Goal: Obtain resource: Download file/media

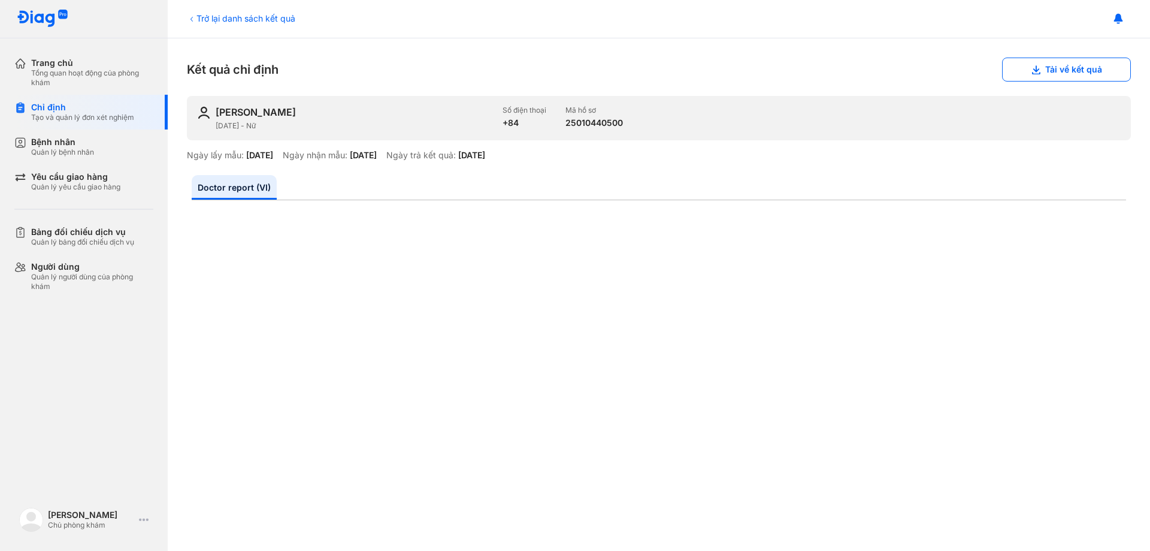
scroll to position [180, 0]
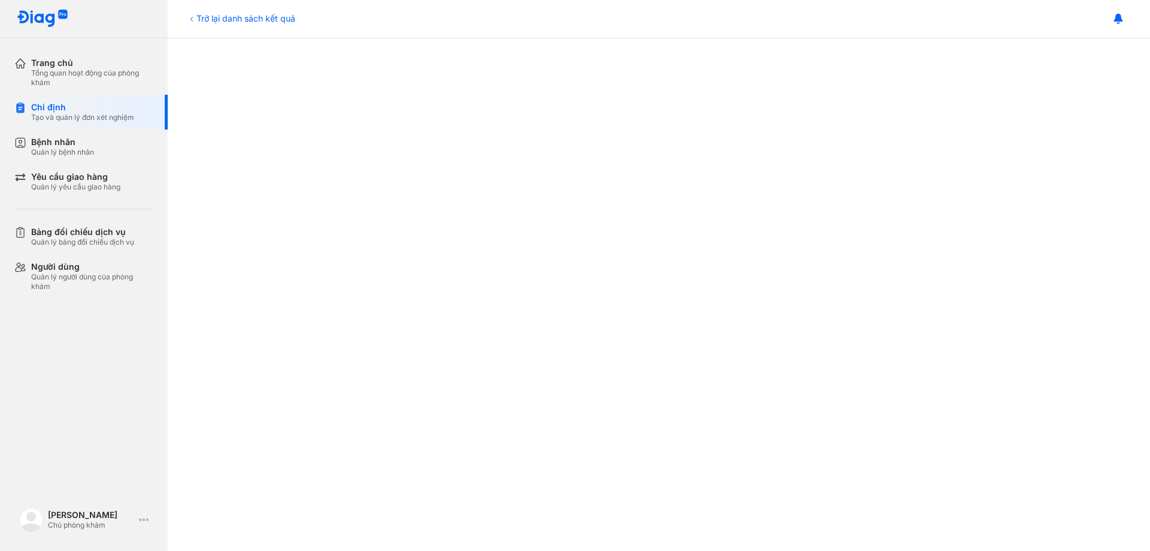
click at [205, 16] on div "Trở lại danh sách kết quả" at bounding box center [241, 18] width 108 height 13
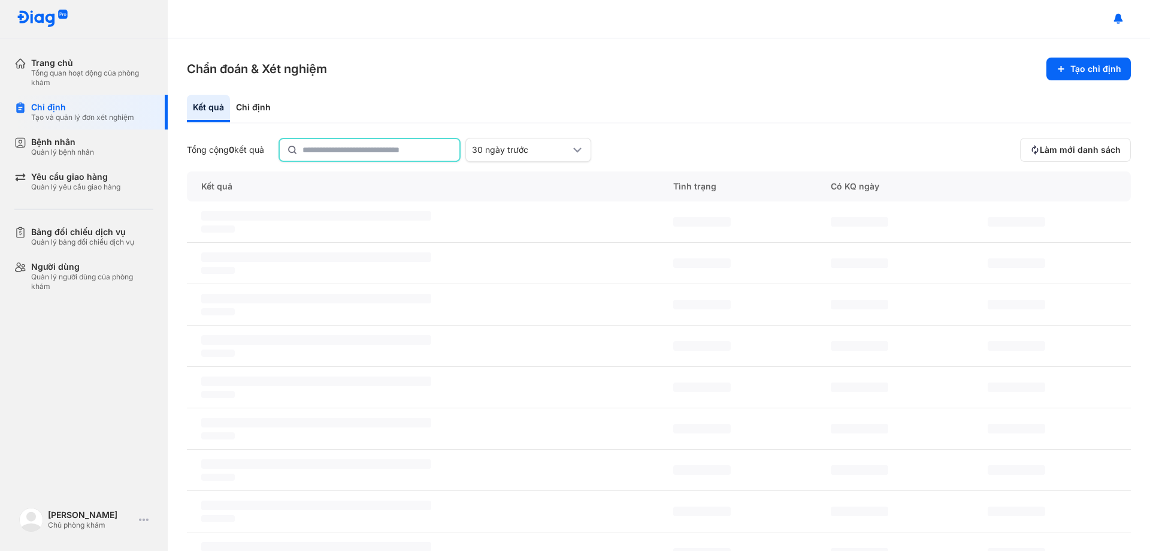
click at [348, 147] on input "text" at bounding box center [378, 150] width 150 height 22
type input "*"
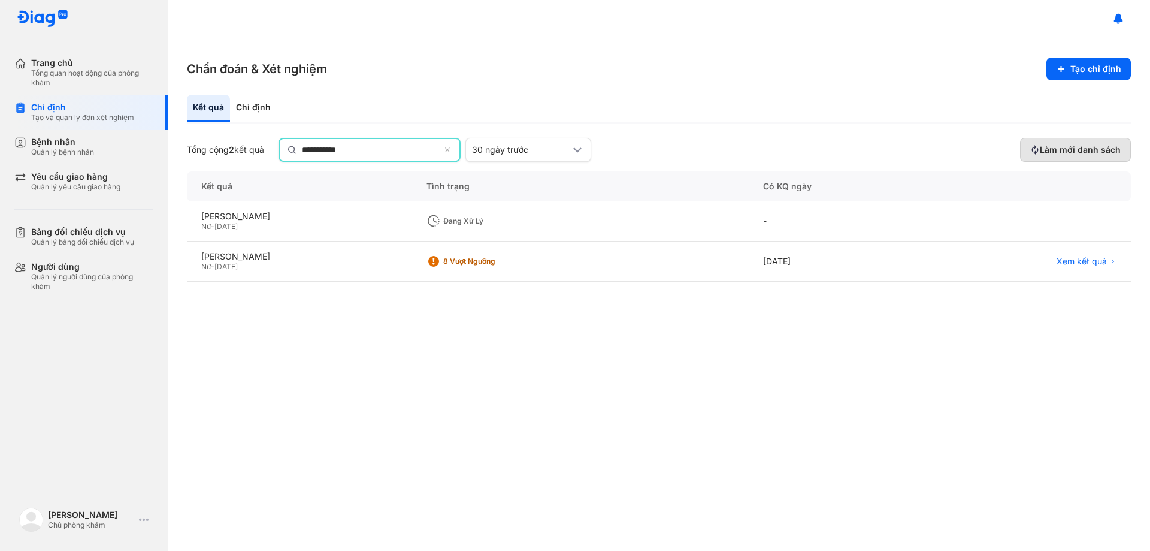
type input "**********"
click at [1083, 145] on span "Làm mới danh sách" at bounding box center [1080, 150] width 81 height 11
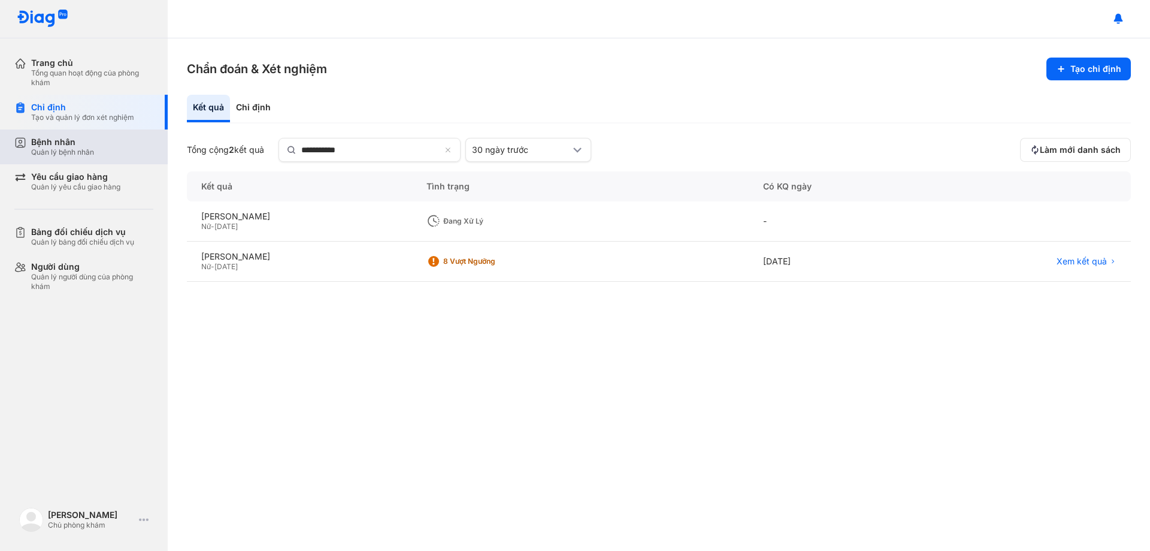
click at [57, 147] on div "Quản lý bệnh nhân" at bounding box center [62, 152] width 63 height 10
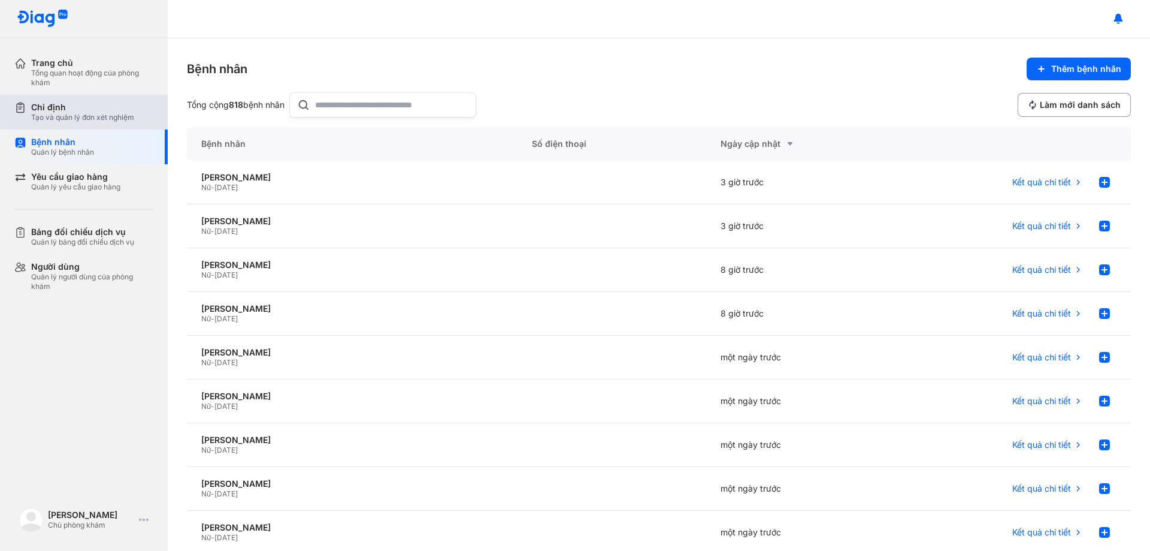
click at [64, 117] on div "Tạo và quản lý đơn xét nghiệm" at bounding box center [82, 118] width 103 height 10
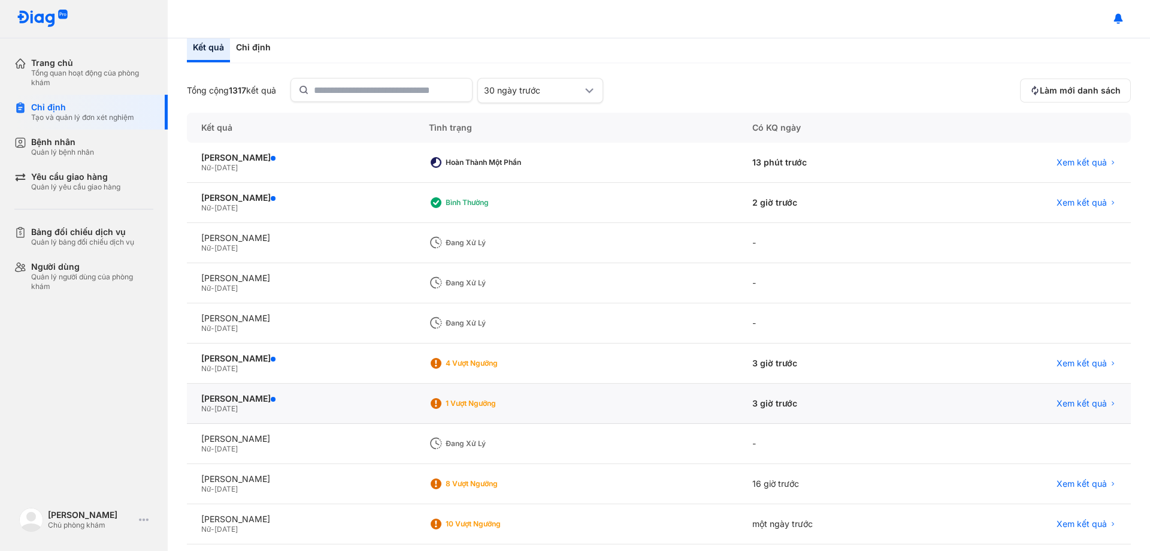
scroll to position [116, 0]
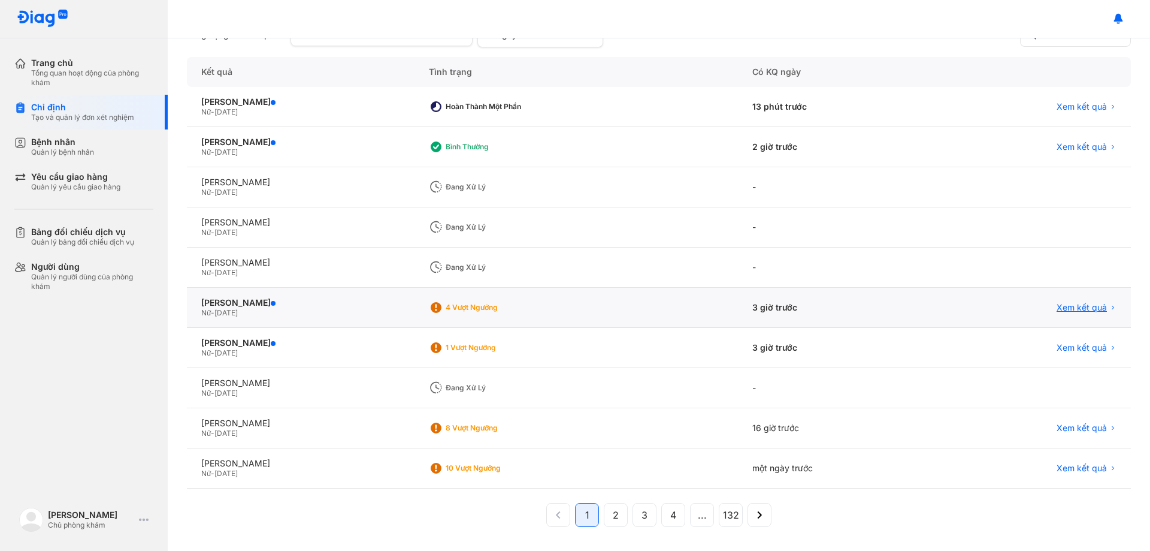
click at [1074, 309] on span "Xem kết quả" at bounding box center [1082, 307] width 50 height 11
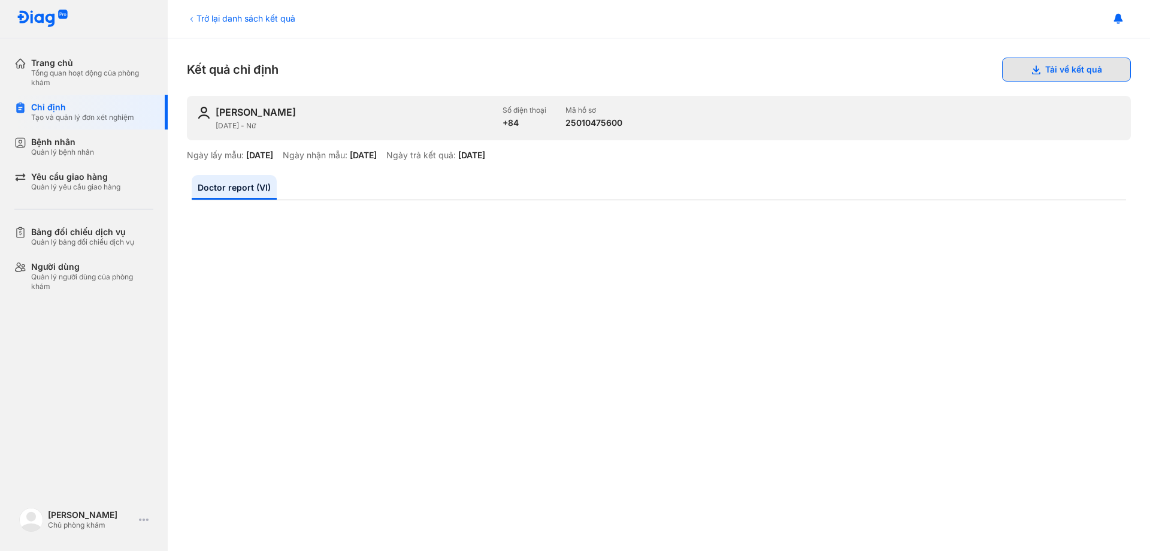
click at [1046, 71] on button "Tải về kết quả" at bounding box center [1066, 70] width 129 height 24
click at [198, 20] on div "Trở lại danh sách kết quả" at bounding box center [241, 18] width 108 height 13
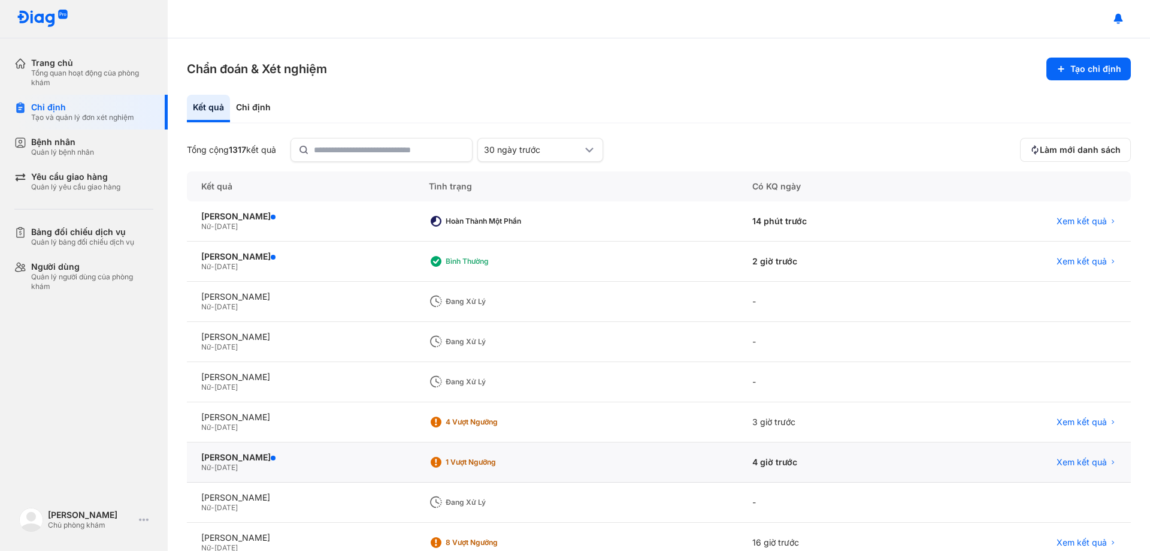
scroll to position [60, 0]
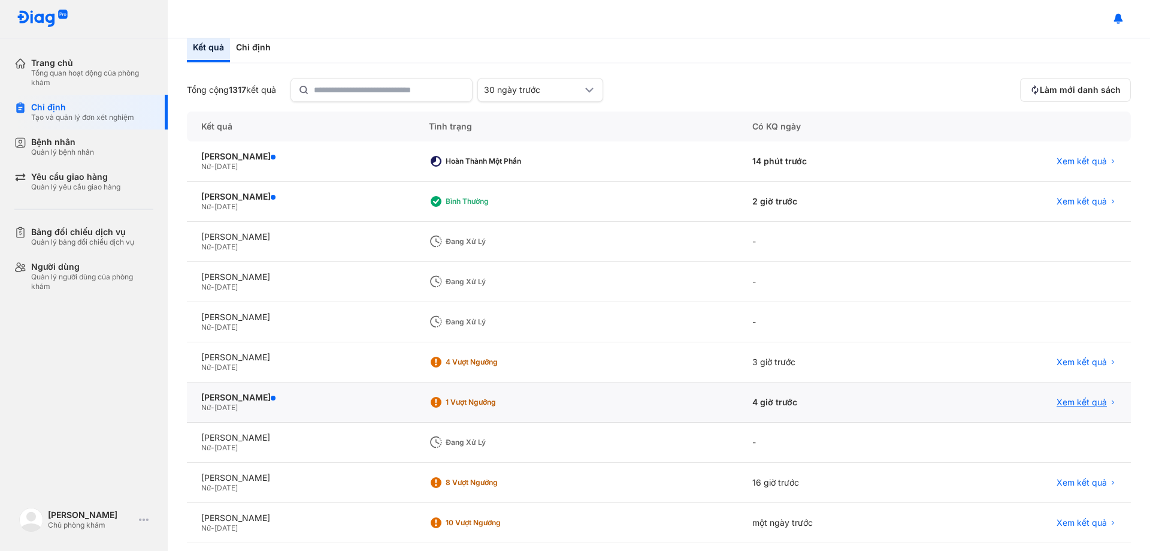
click at [1066, 402] on span "Xem kết quả" at bounding box center [1082, 402] width 50 height 11
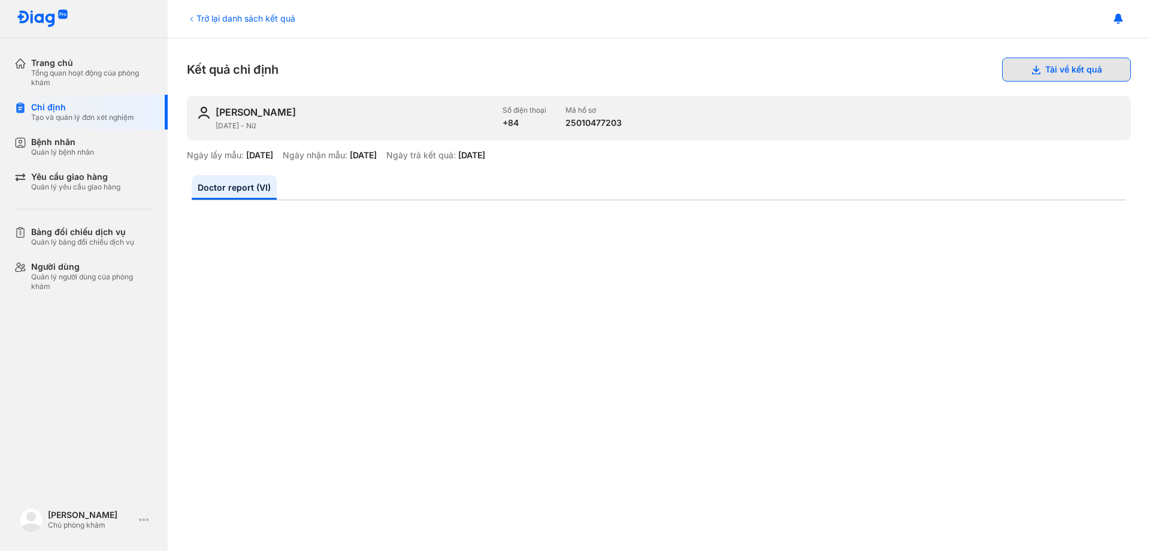
click at [1064, 68] on button "Tải về kết quả" at bounding box center [1066, 70] width 129 height 24
click at [201, 20] on div "Trở lại danh sách kết quả" at bounding box center [241, 18] width 108 height 13
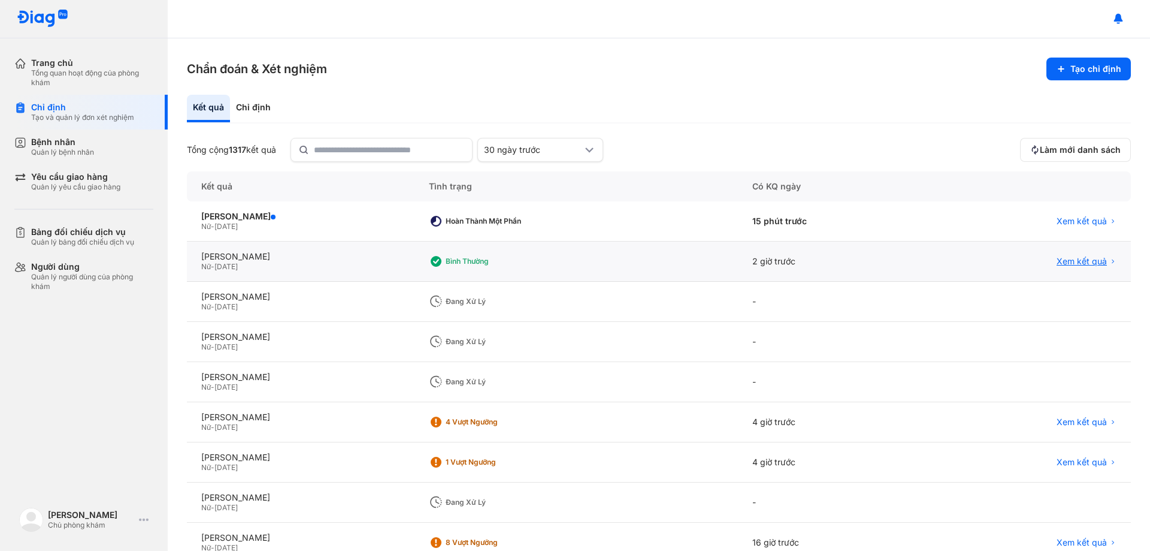
click at [1065, 260] on span "Xem kết quả" at bounding box center [1082, 261] width 50 height 11
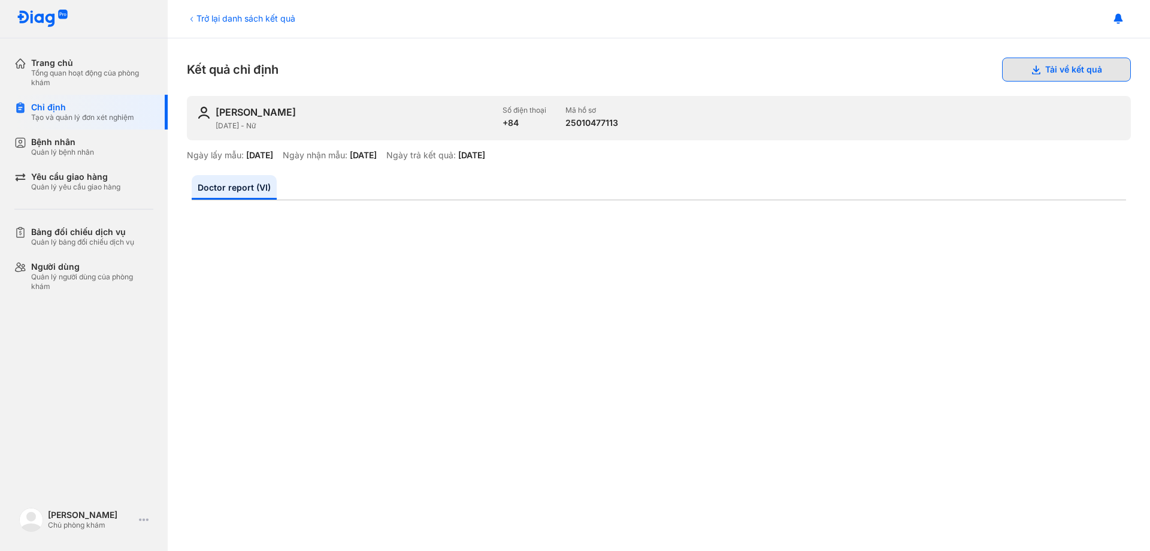
click at [1043, 70] on button "Tải về kết quả" at bounding box center [1066, 70] width 129 height 24
click at [198, 19] on div "Trở lại danh sách kết quả" at bounding box center [241, 18] width 108 height 13
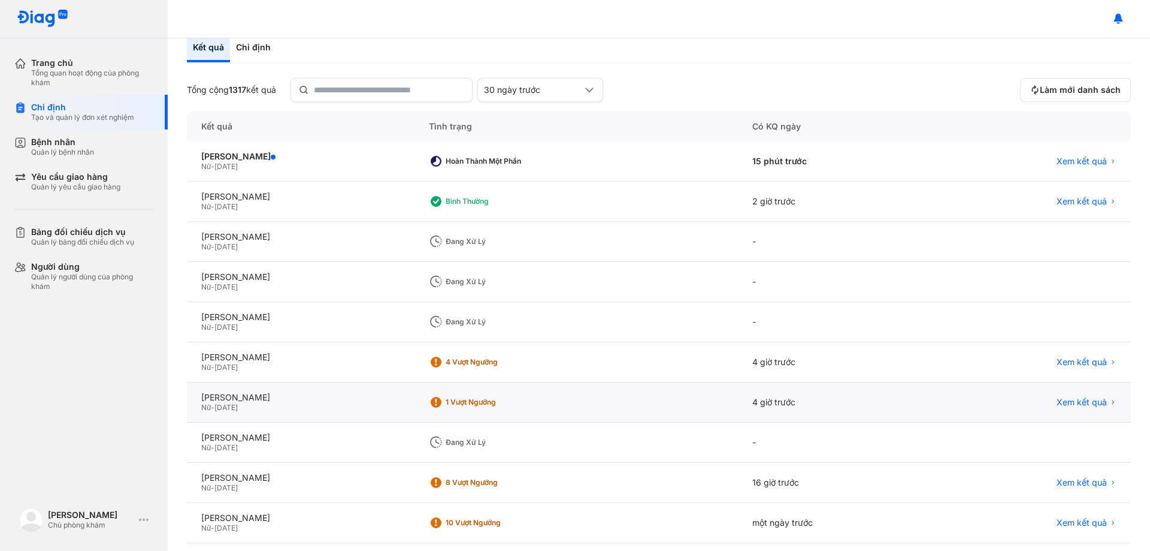
scroll to position [114, 0]
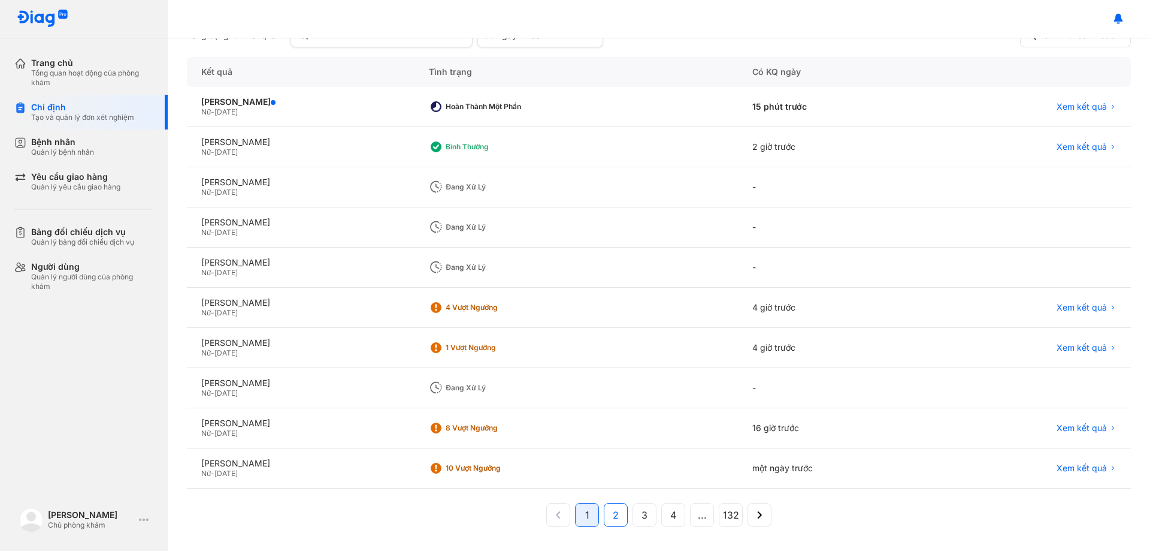
click at [633, 516] on button "2" at bounding box center [645, 515] width 24 height 24
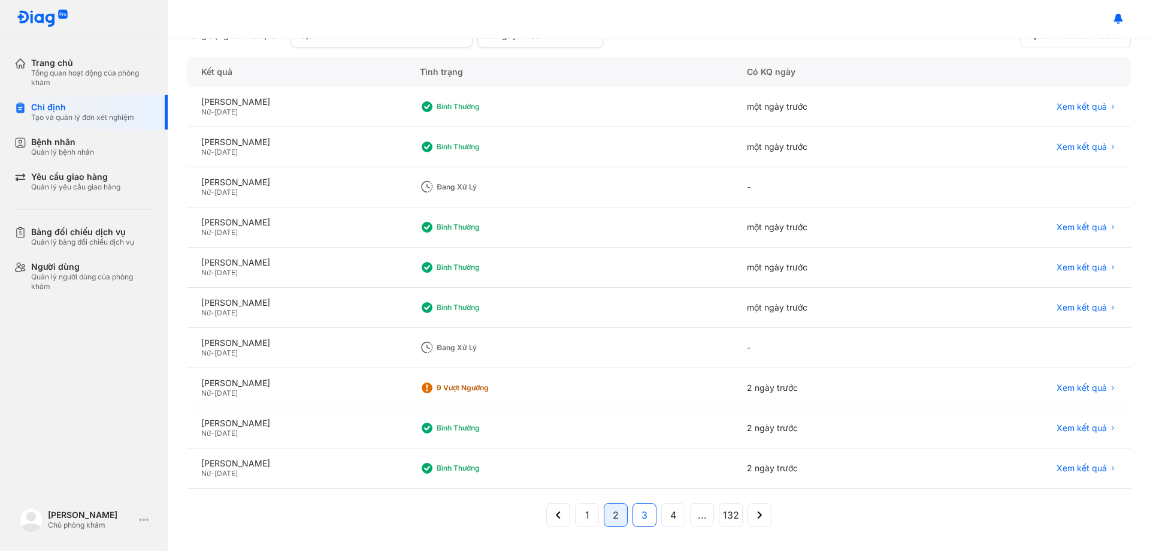
click at [661, 513] on button "3" at bounding box center [673, 515] width 24 height 24
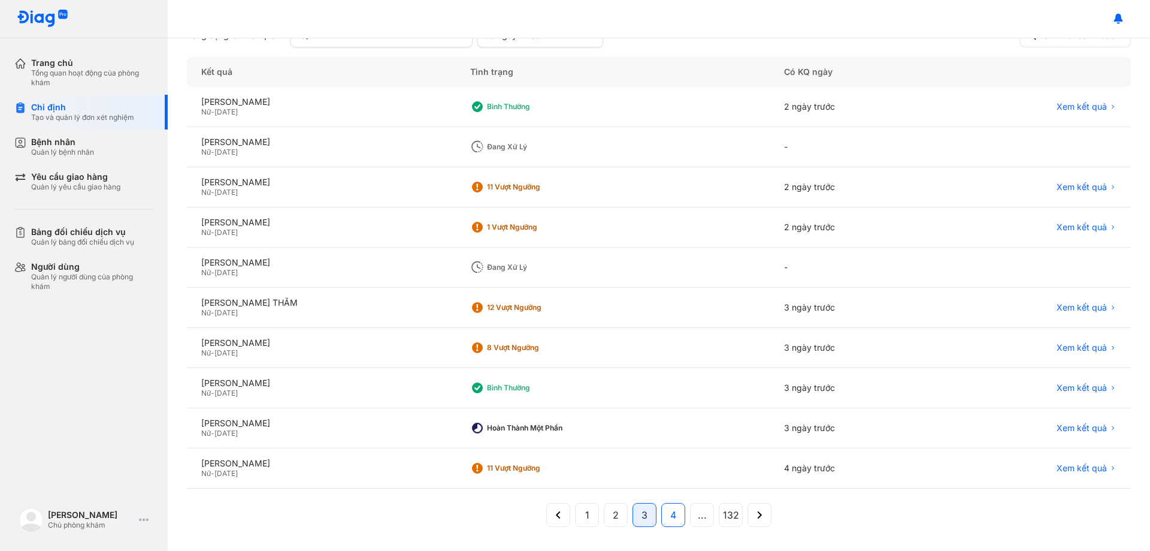
click at [690, 521] on button "4" at bounding box center [702, 515] width 24 height 24
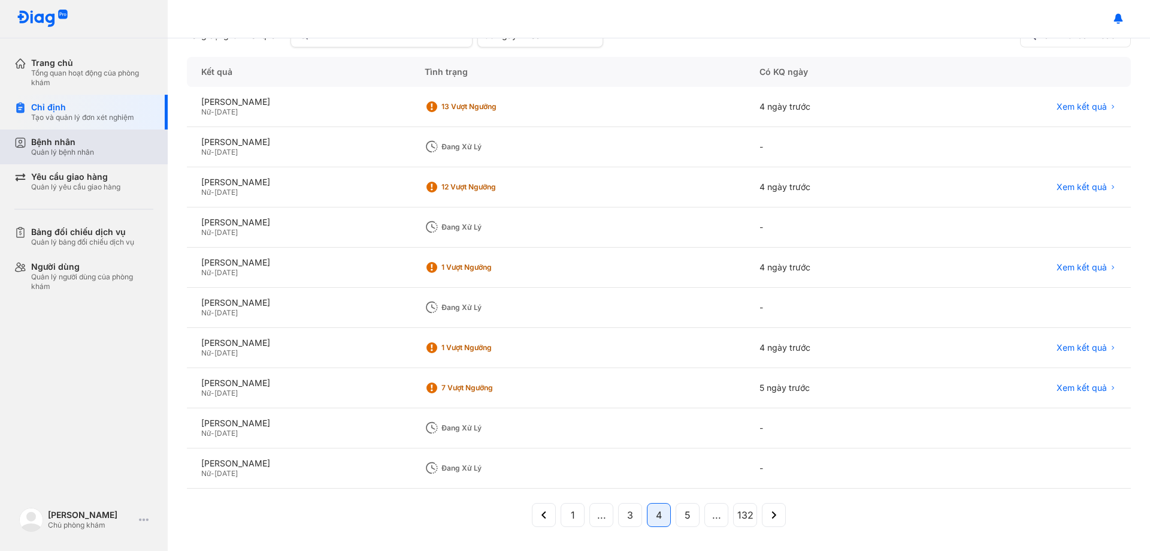
click at [42, 146] on div "Bệnh nhân" at bounding box center [62, 142] width 63 height 11
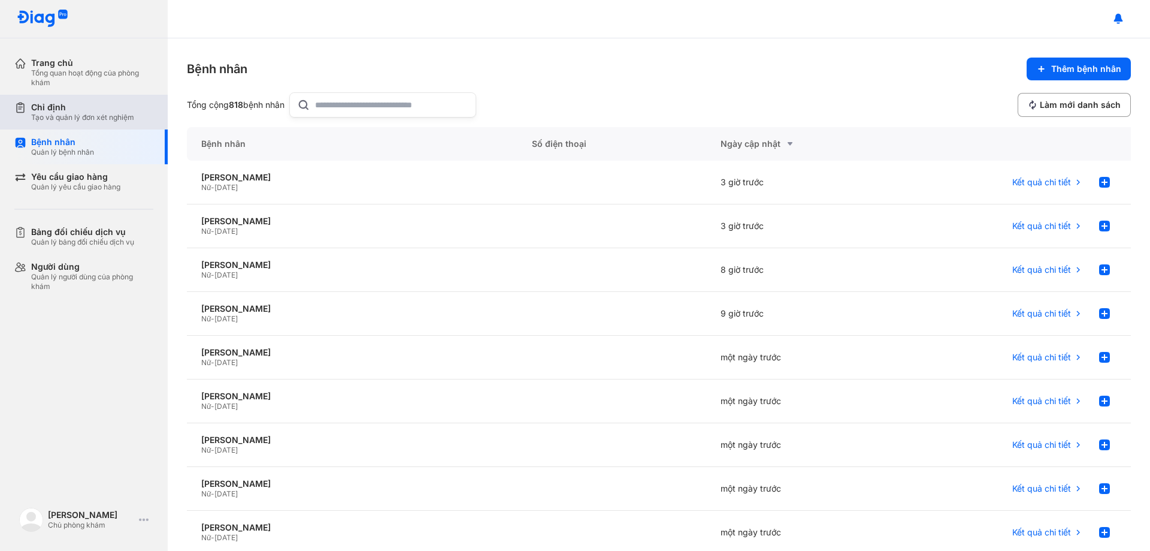
click at [51, 117] on div "Tạo và quản lý đơn xét nghiệm" at bounding box center [82, 118] width 103 height 10
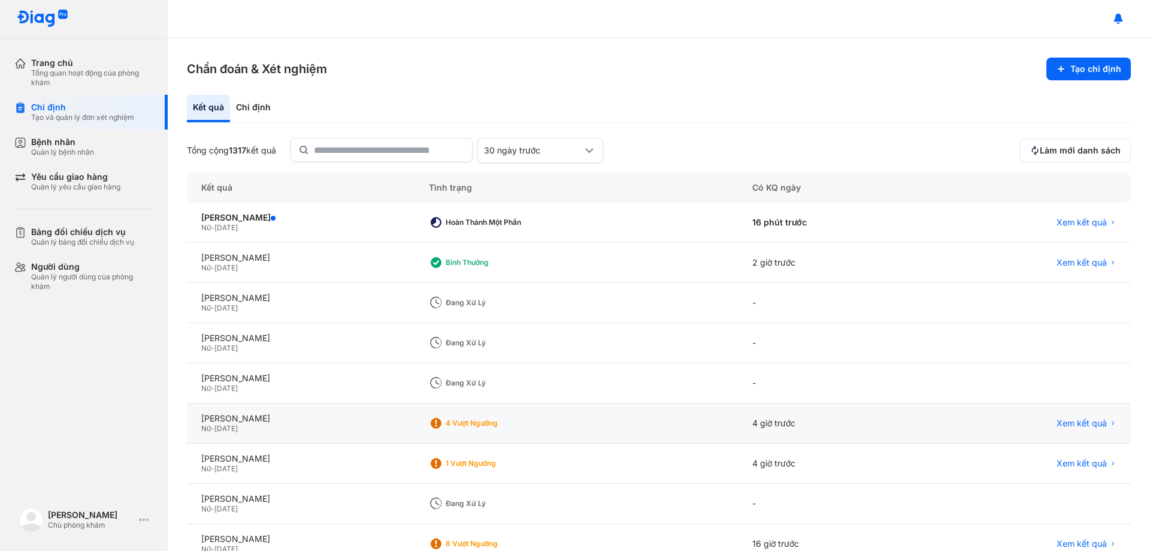
scroll to position [60, 0]
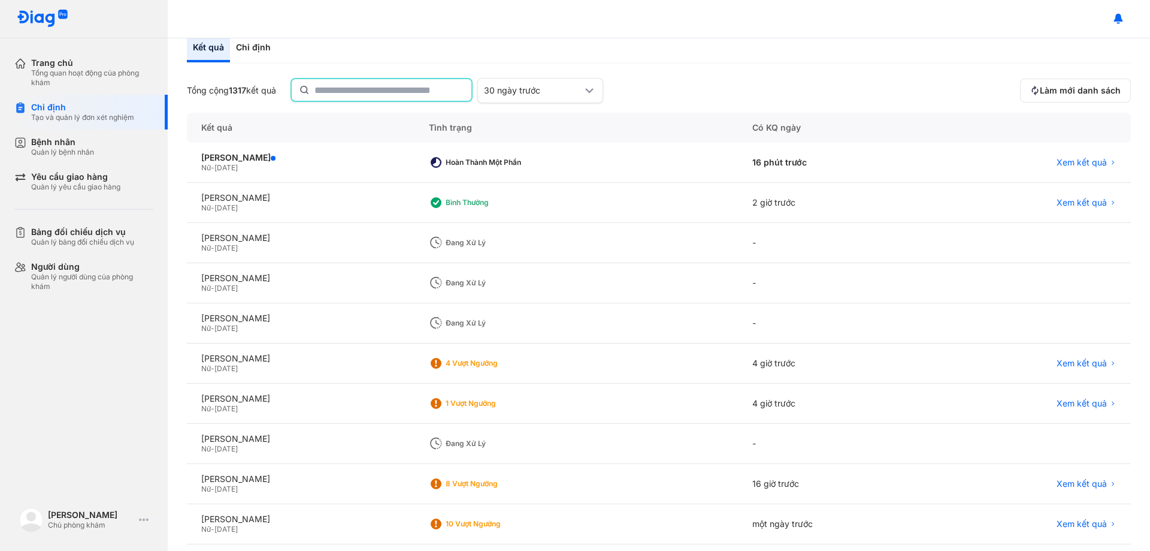
click at [354, 87] on input "text" at bounding box center [390, 90] width 150 height 22
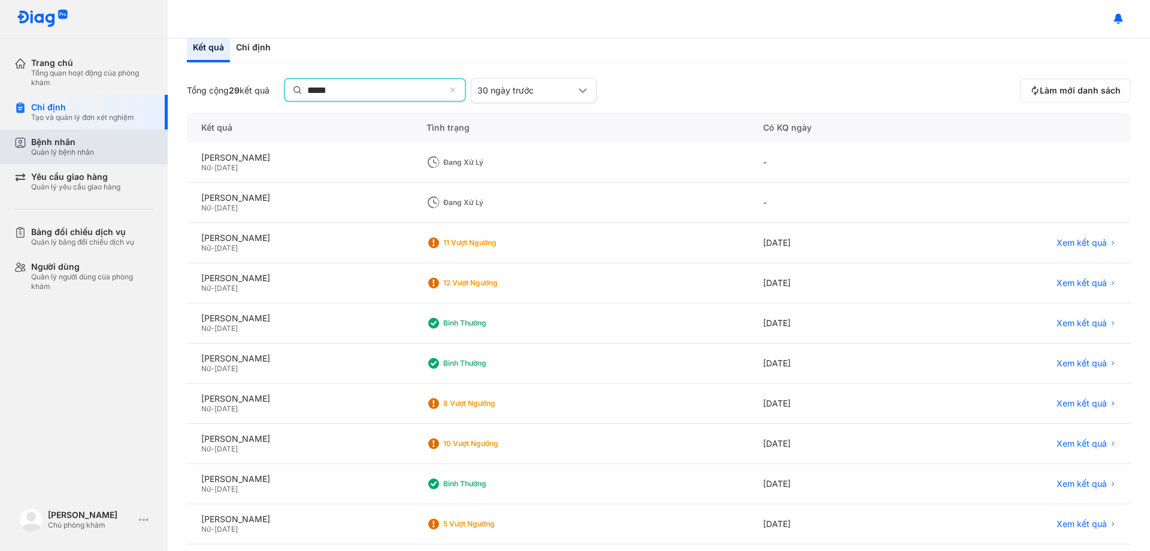
type input "*****"
click at [52, 143] on div "Bệnh nhân" at bounding box center [62, 142] width 63 height 11
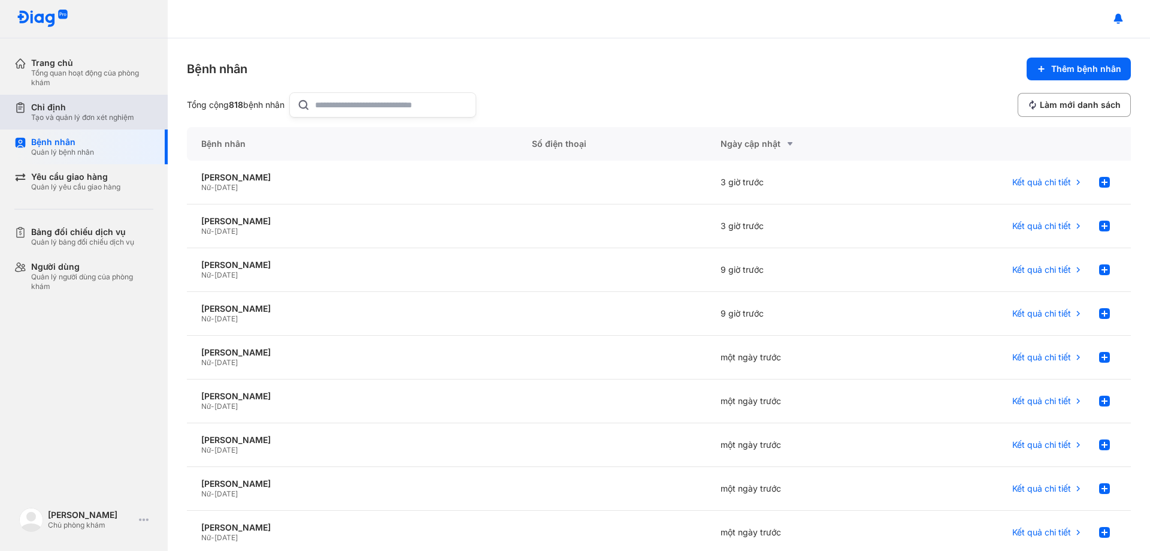
click at [84, 117] on div "Tạo và quản lý đơn xét nghiệm" at bounding box center [82, 118] width 103 height 10
